Goal: Task Accomplishment & Management: Manage account settings

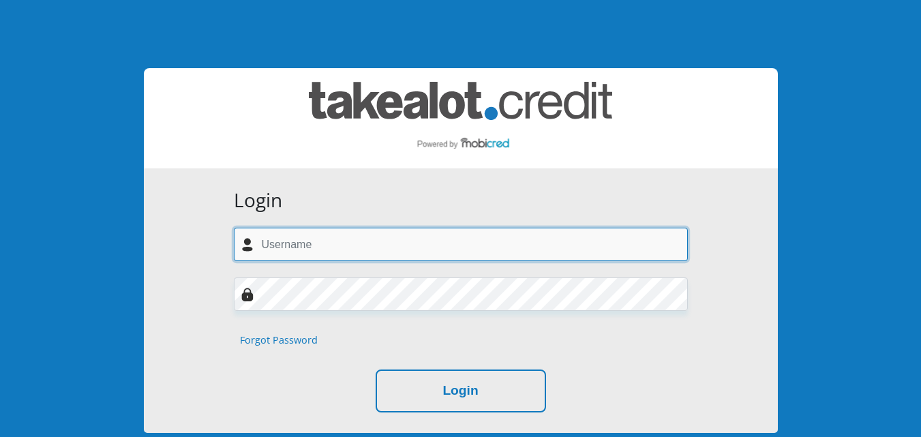
click at [262, 246] on input "text" at bounding box center [461, 244] width 454 height 33
type input "[EMAIL_ADDRESS][DOMAIN_NAME]"
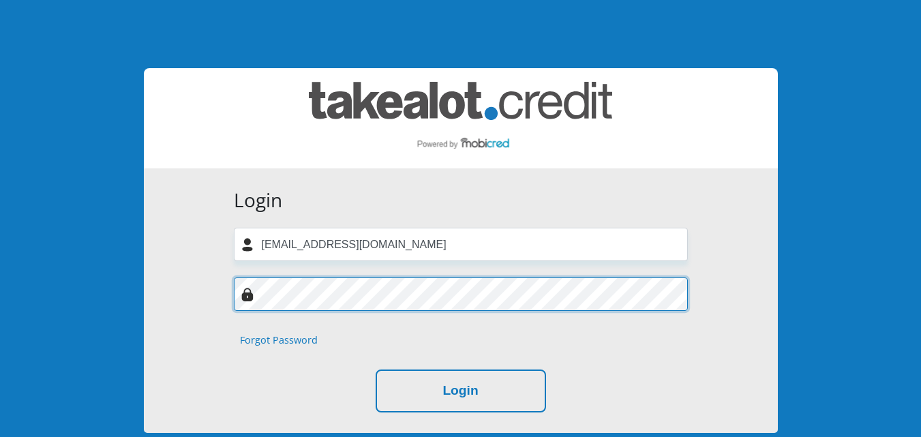
click at [376, 369] on button "Login" at bounding box center [461, 390] width 170 height 43
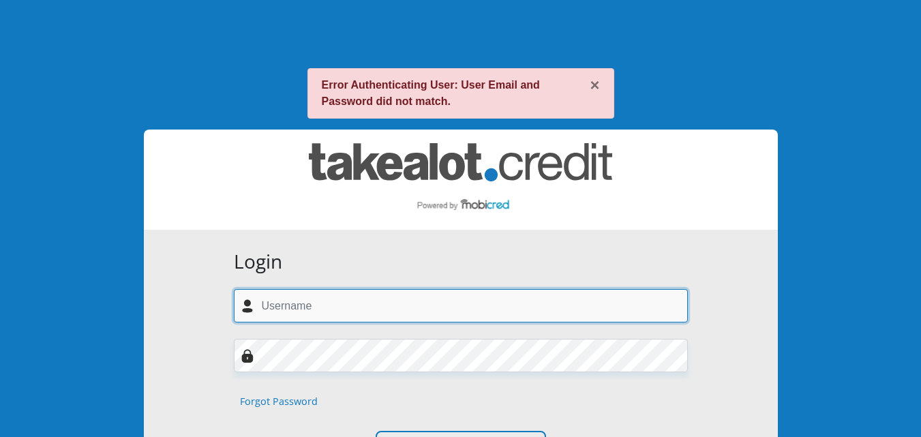
click at [273, 309] on input "text" at bounding box center [461, 305] width 454 height 33
type input "[EMAIL_ADDRESS][DOMAIN_NAME]"
